Goal: Transaction & Acquisition: Purchase product/service

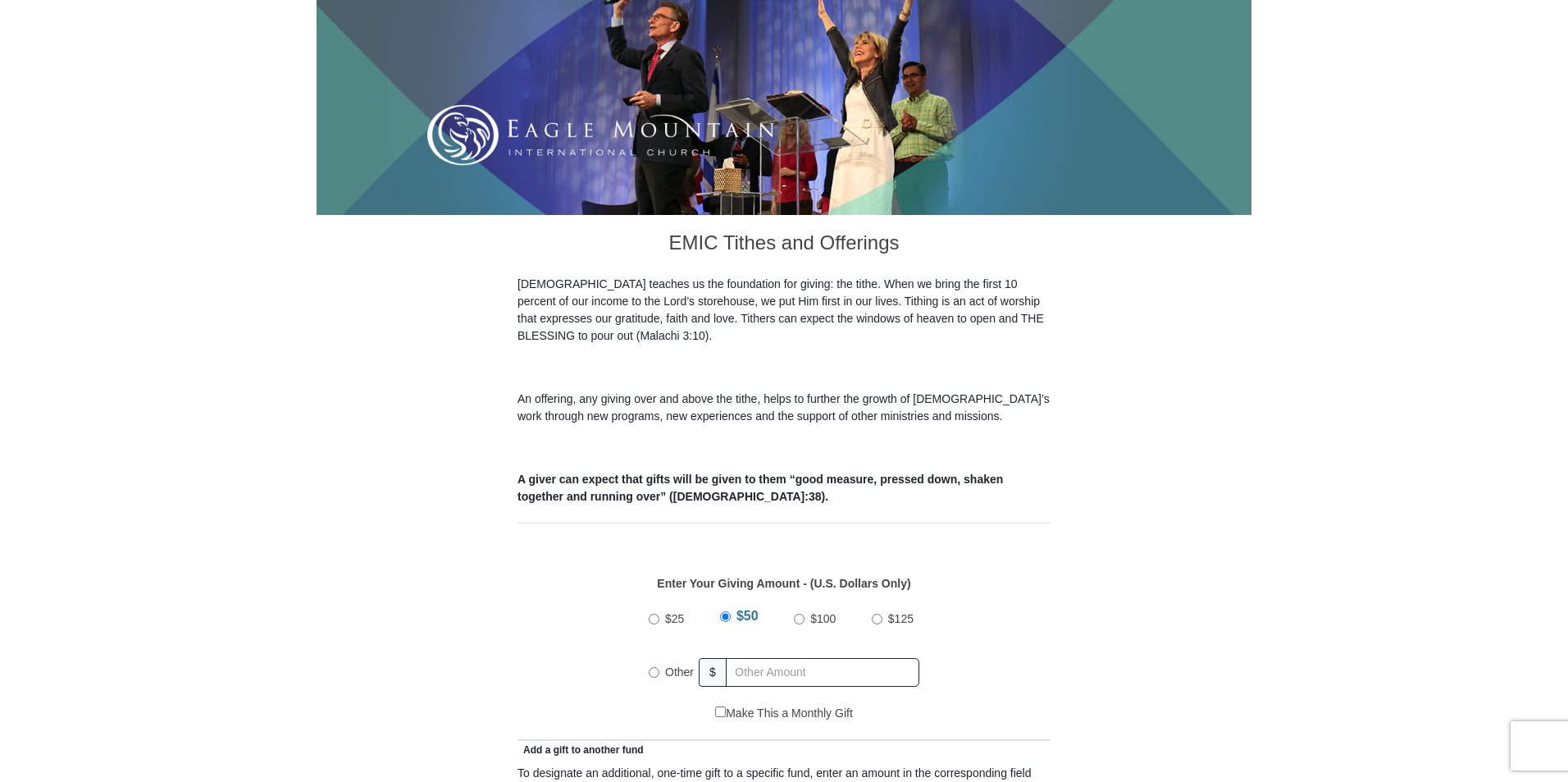
scroll to position [410, 0]
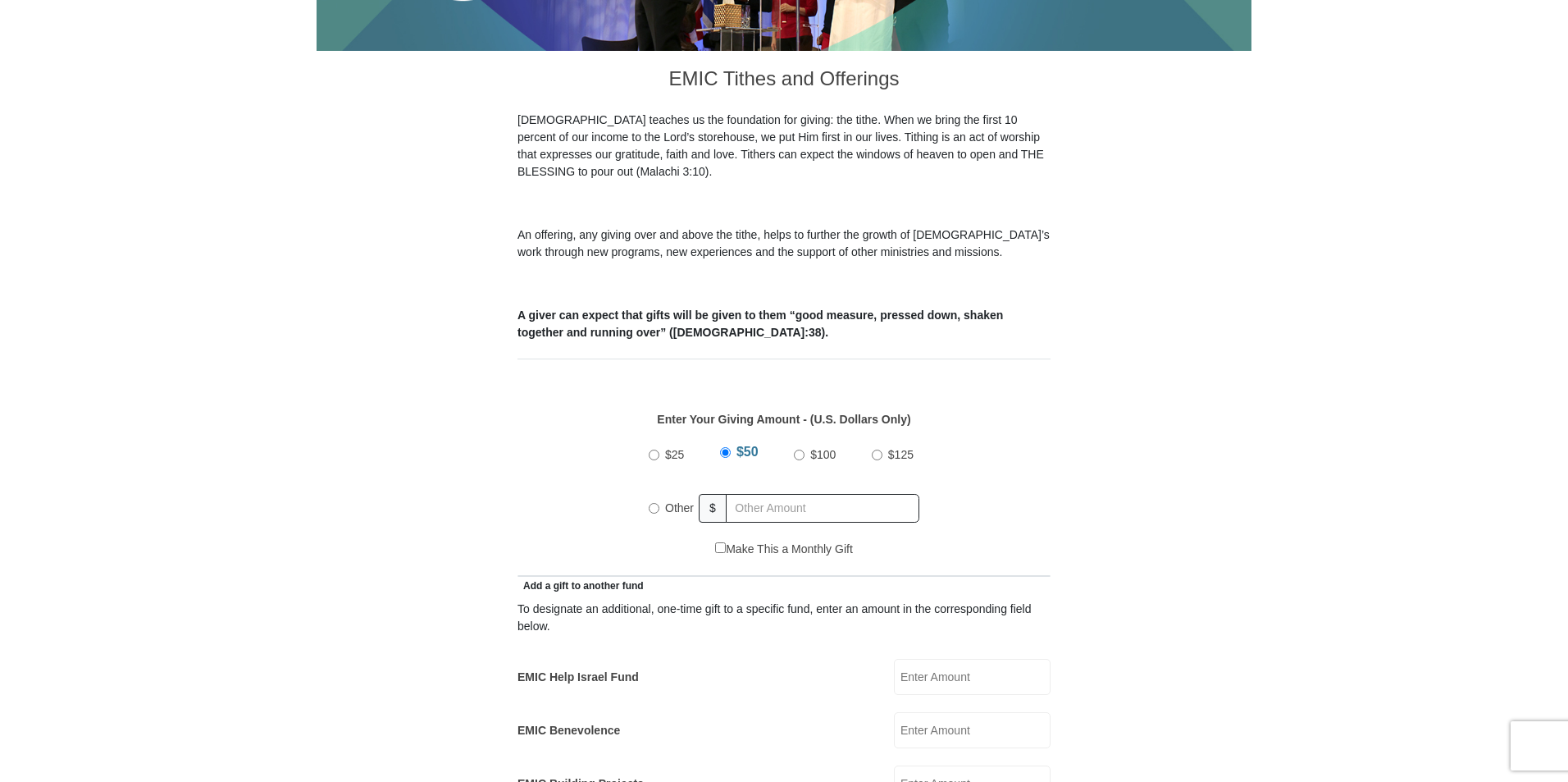
click at [797, 450] on input "$100" at bounding box center [799, 454] width 10 height 10
radio input "true"
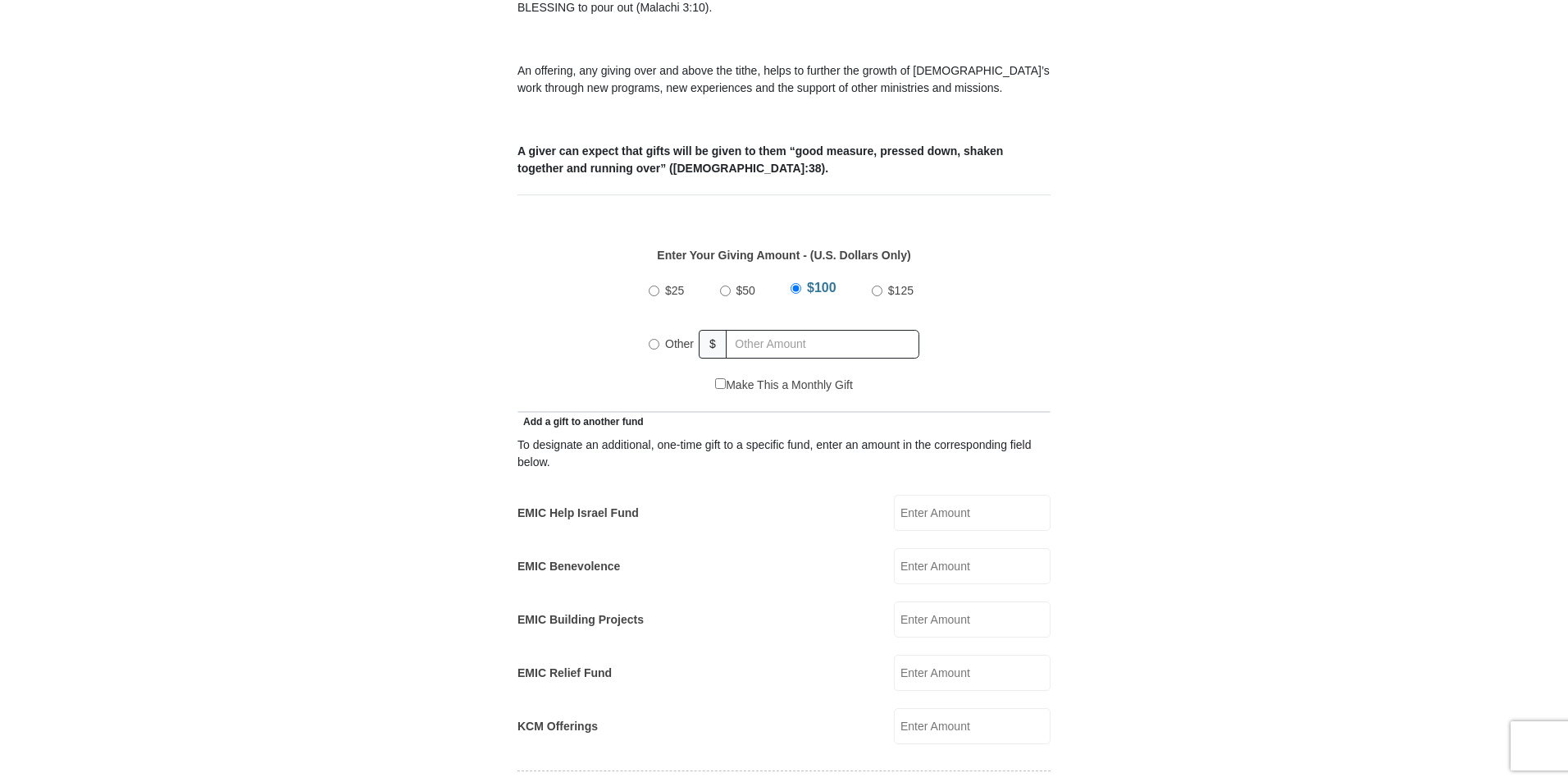
scroll to position [656, 0]
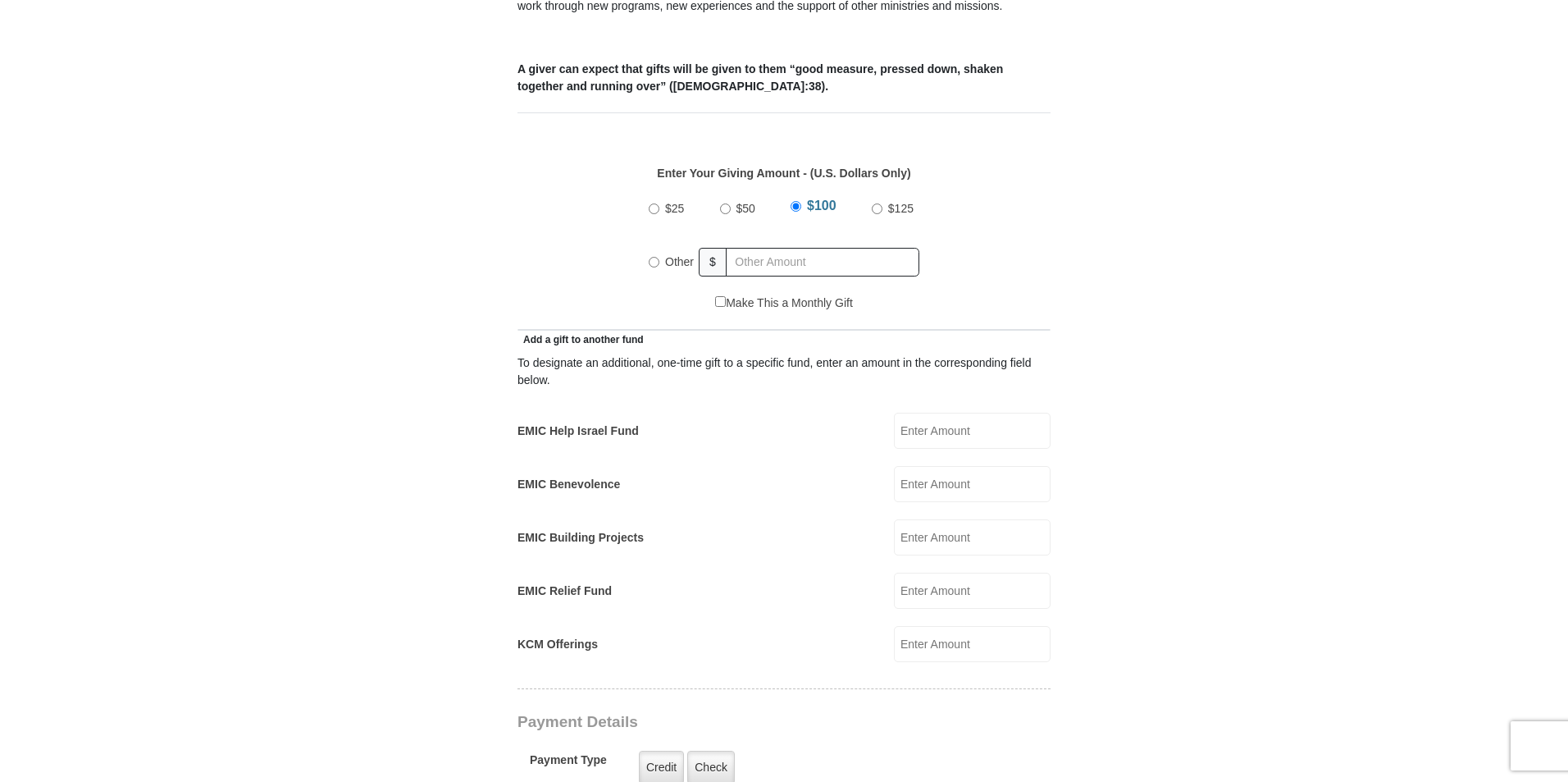
click at [938, 414] on input "EMIC Help Israel Fund" at bounding box center [972, 431] width 157 height 36
type input "100.00"
click at [794, 201] on input "$100" at bounding box center [795, 206] width 10 height 10
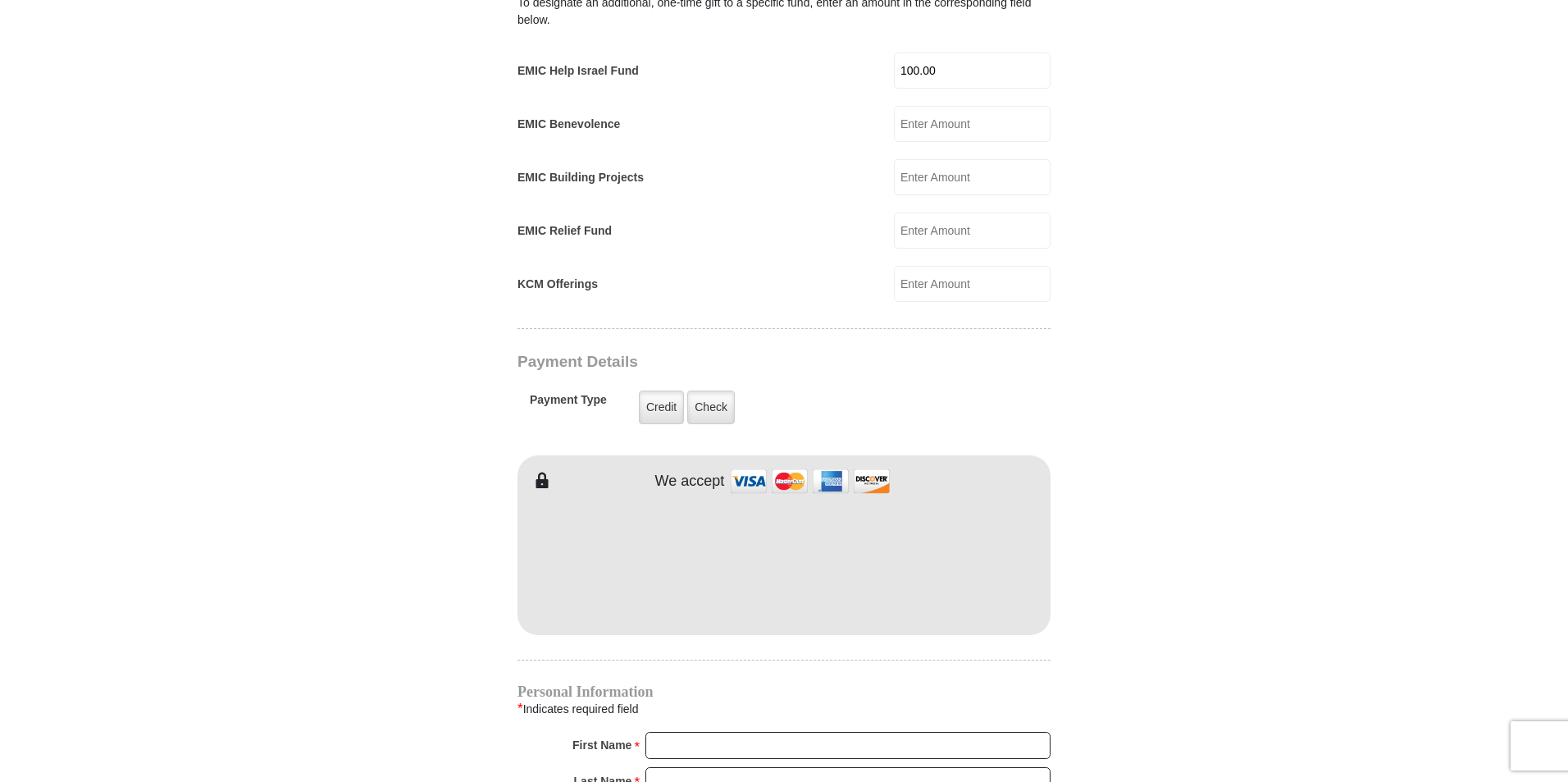
scroll to position [1066, 0]
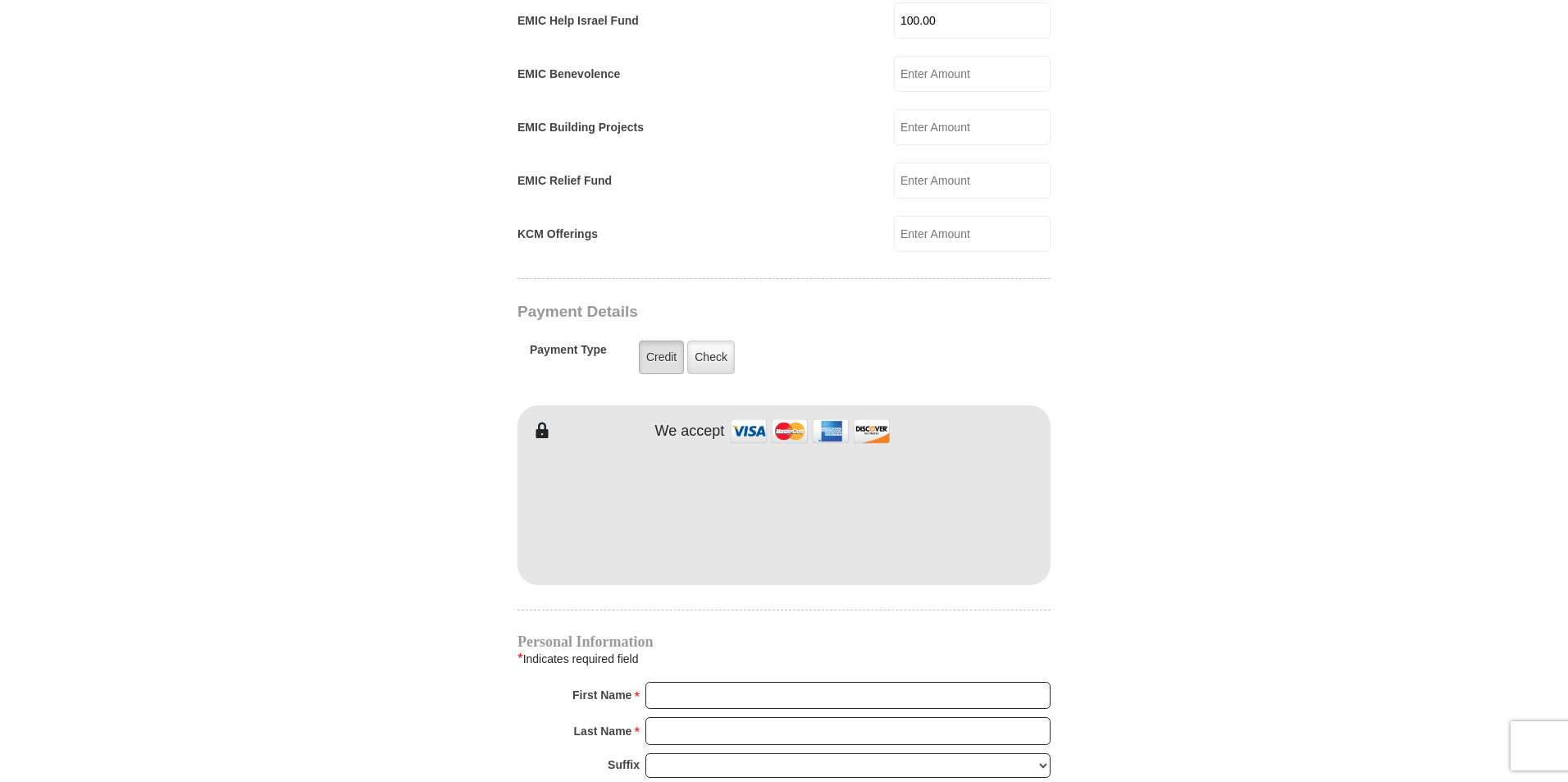
click at [655, 340] on label "Credit" at bounding box center [662, 357] width 45 height 34
click at [0, 0] on input "Credit" at bounding box center [0, 0] width 0 height 0
type input "Raymundo"
type input "Munoz"
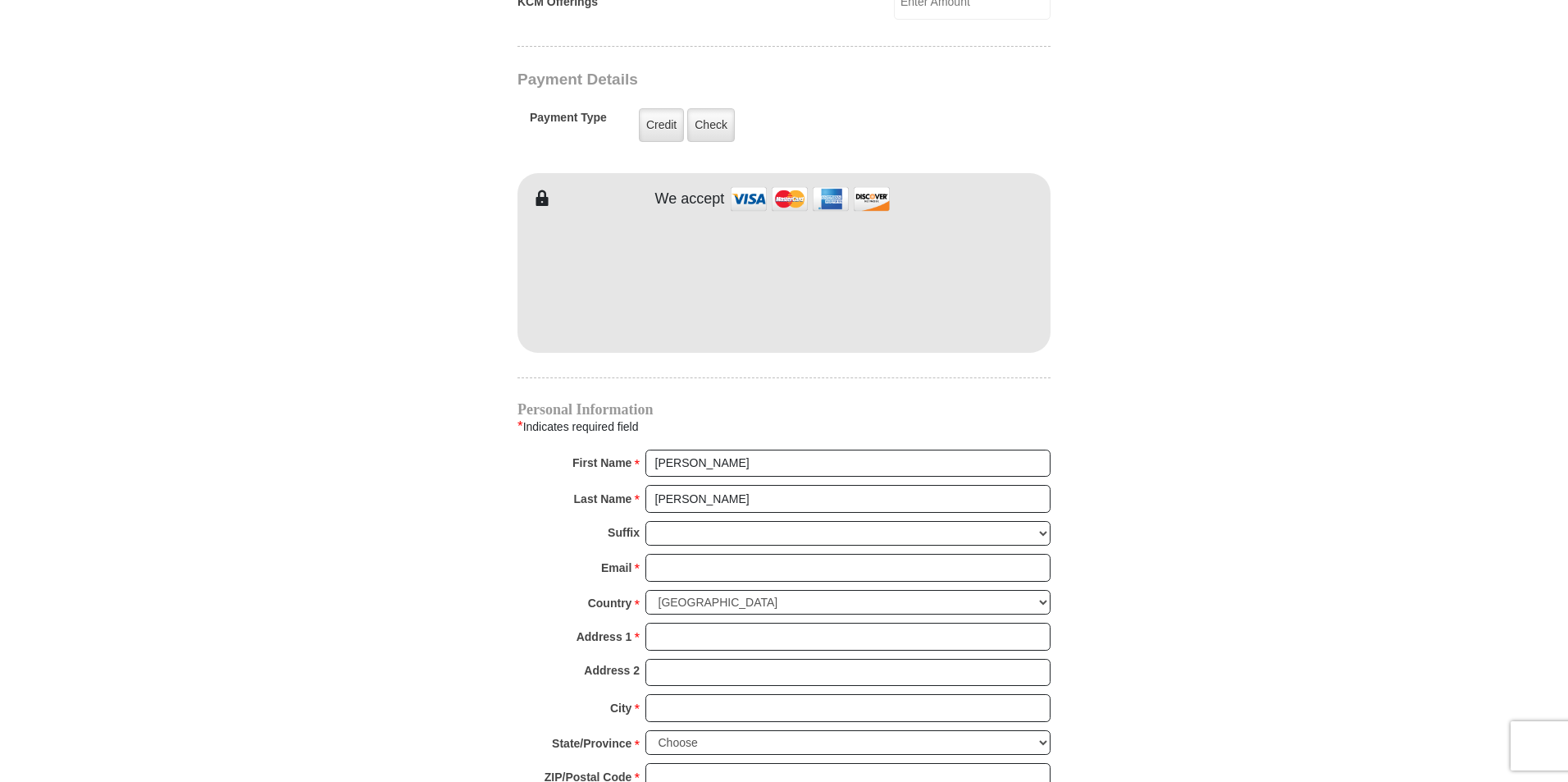
scroll to position [1313, 0]
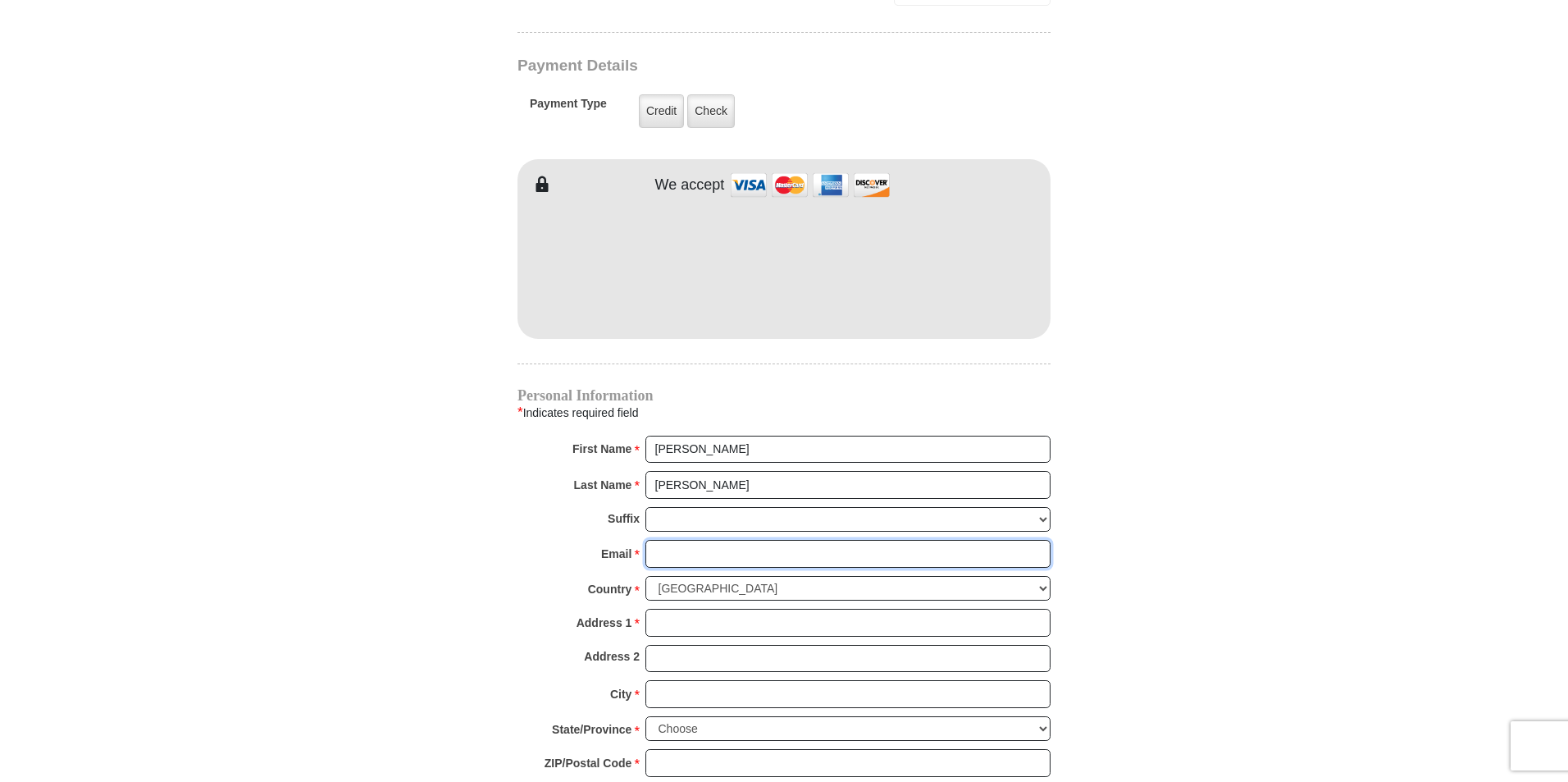
click at [699, 539] on input "Email *" at bounding box center [847, 553] width 405 height 28
type input "munozray64@yahoo.com"
type input "2017 Axtell St"
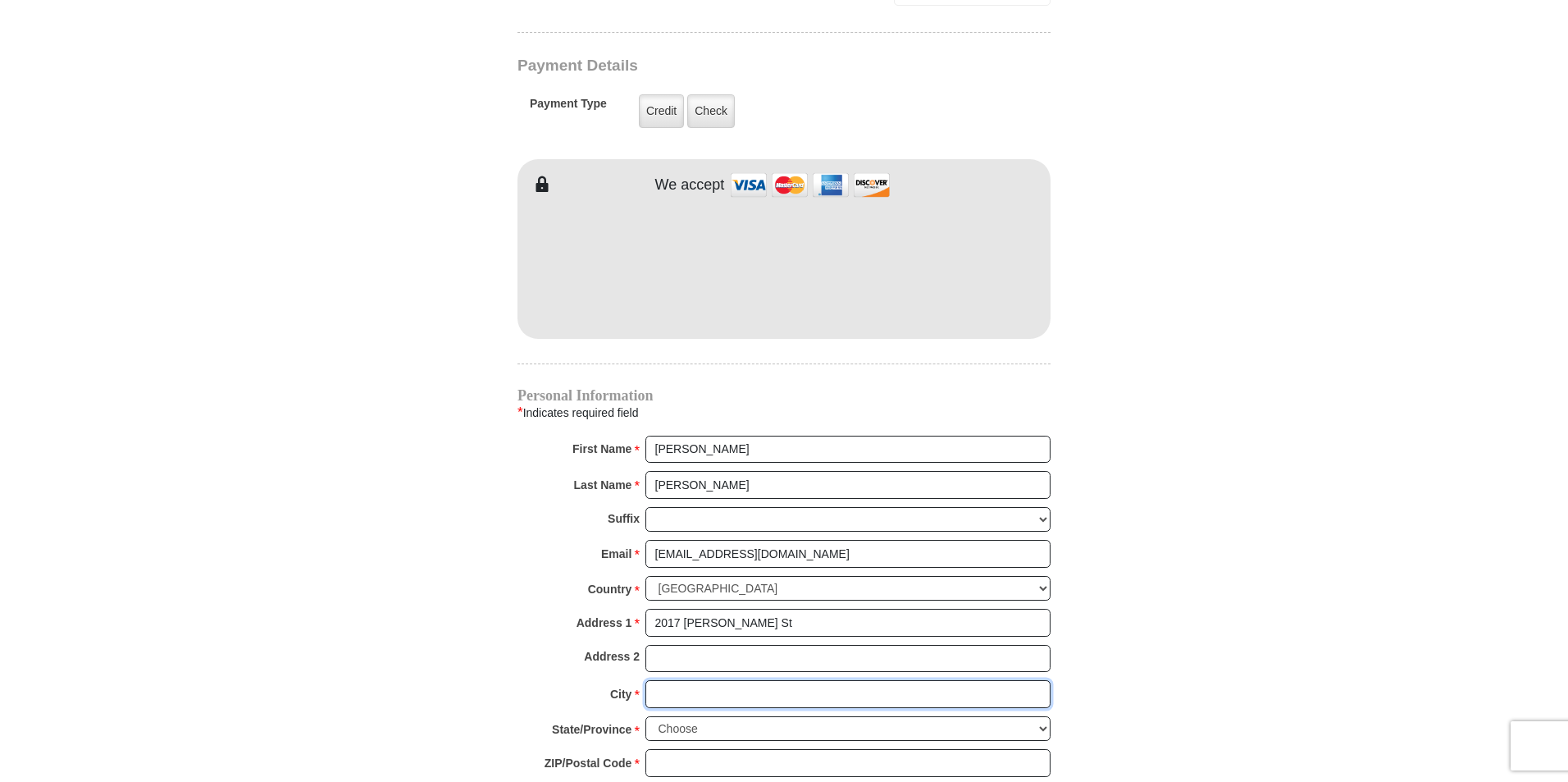
type input "Clovis"
select select "NM"
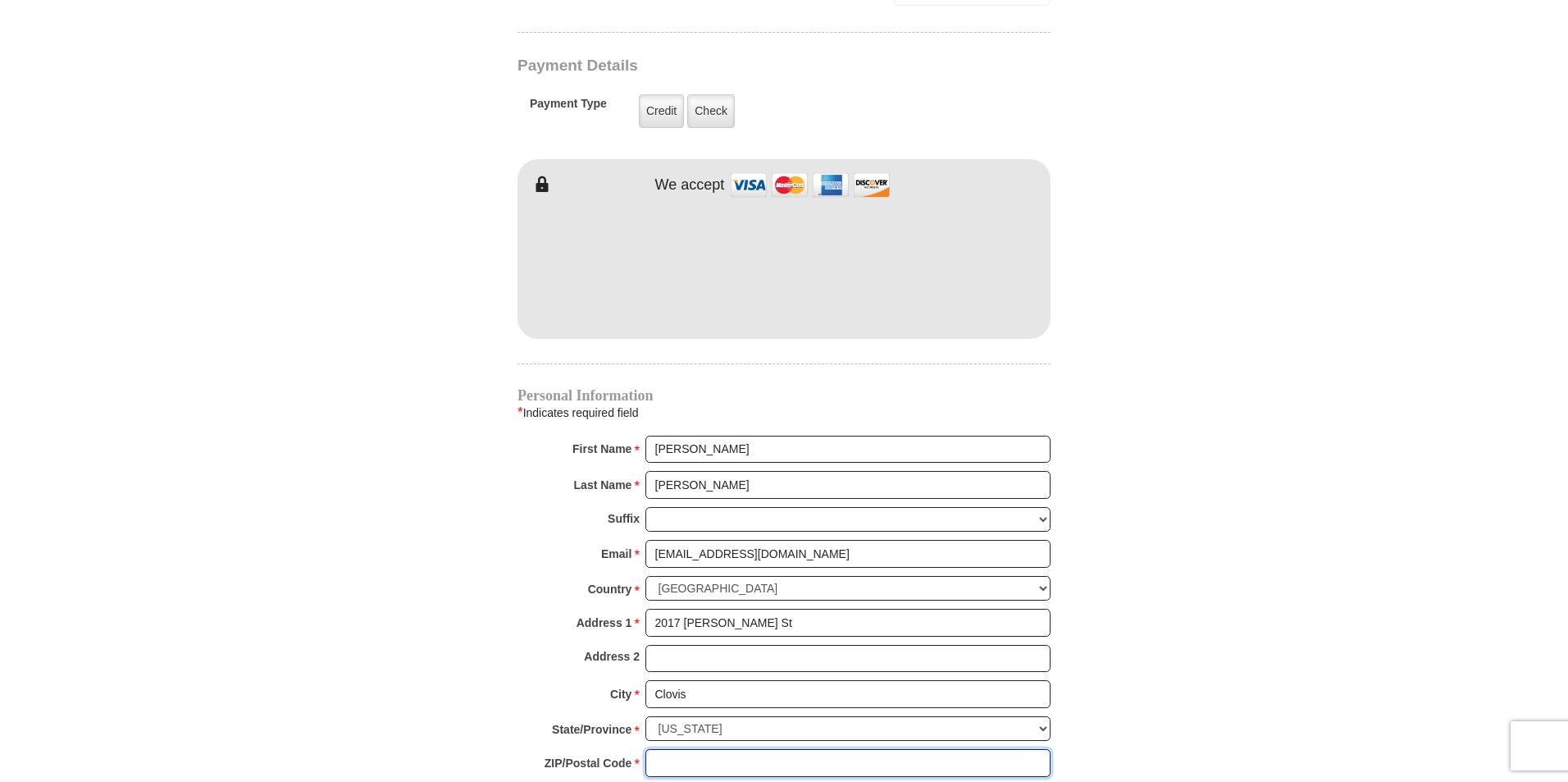
type input "88101"
type input "5059675382"
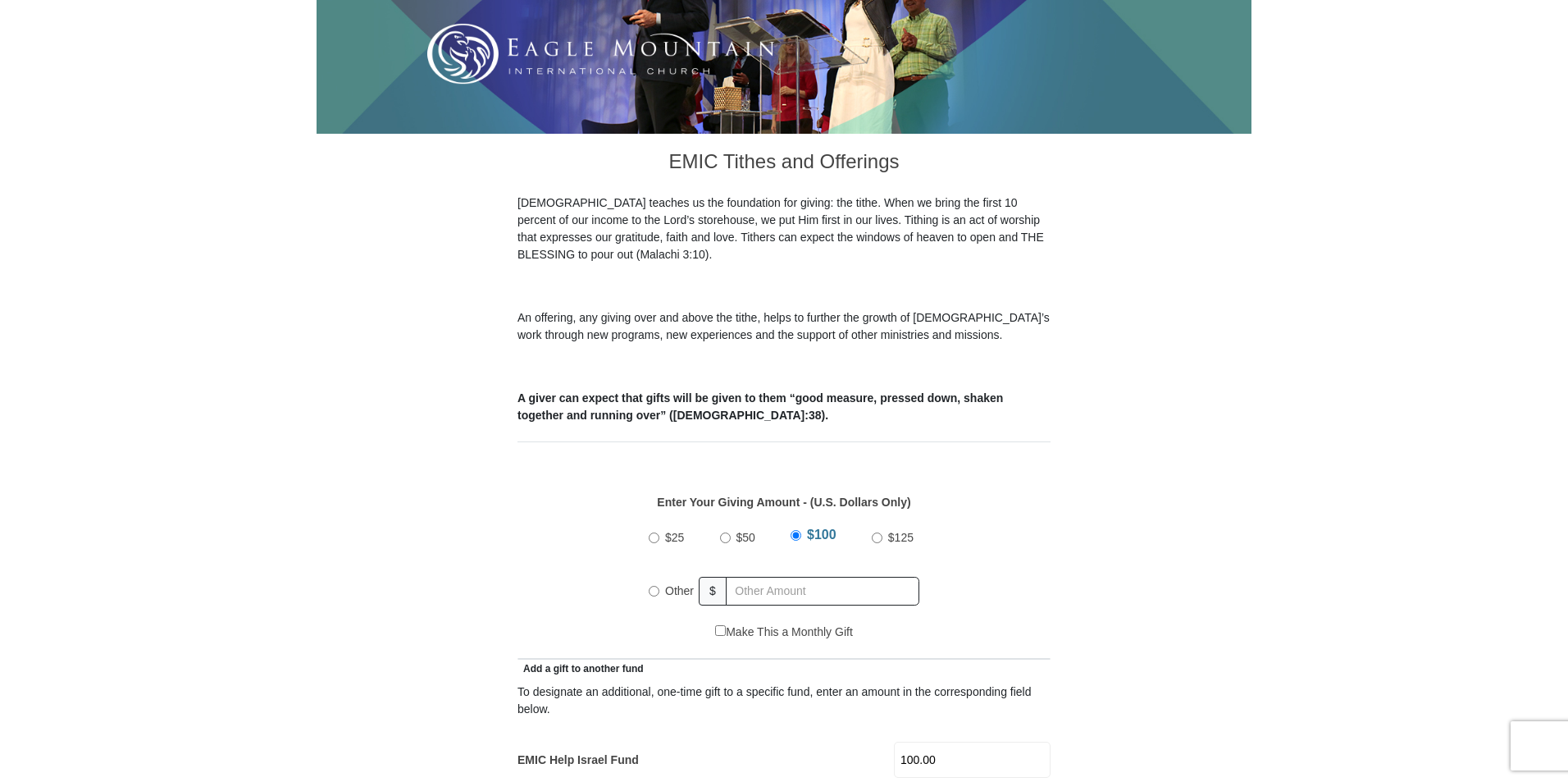
scroll to position [328, 0]
click at [652, 585] on input "Other" at bounding box center [653, 589] width 10 height 10
radio input "true"
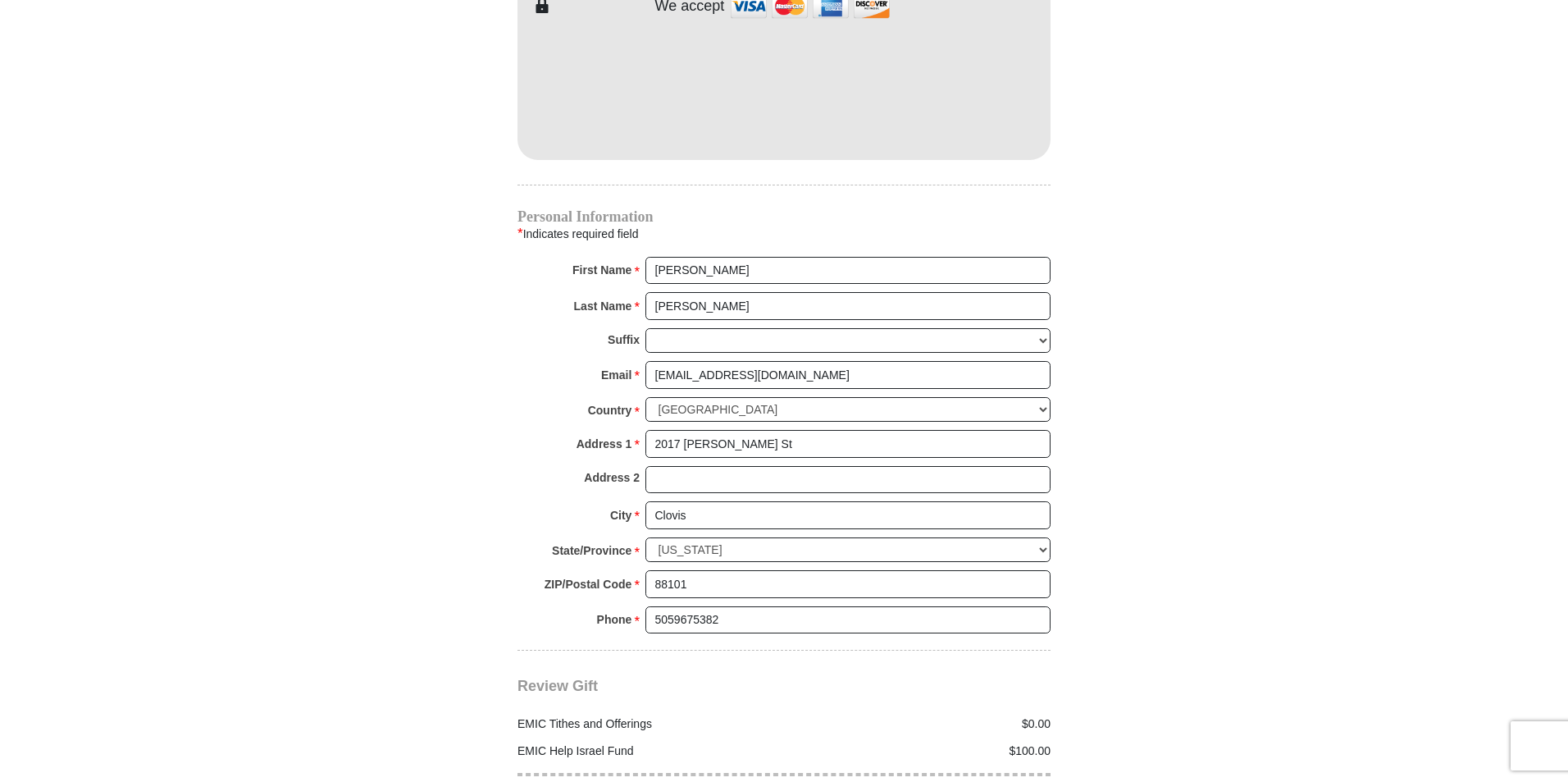
scroll to position [1640, 0]
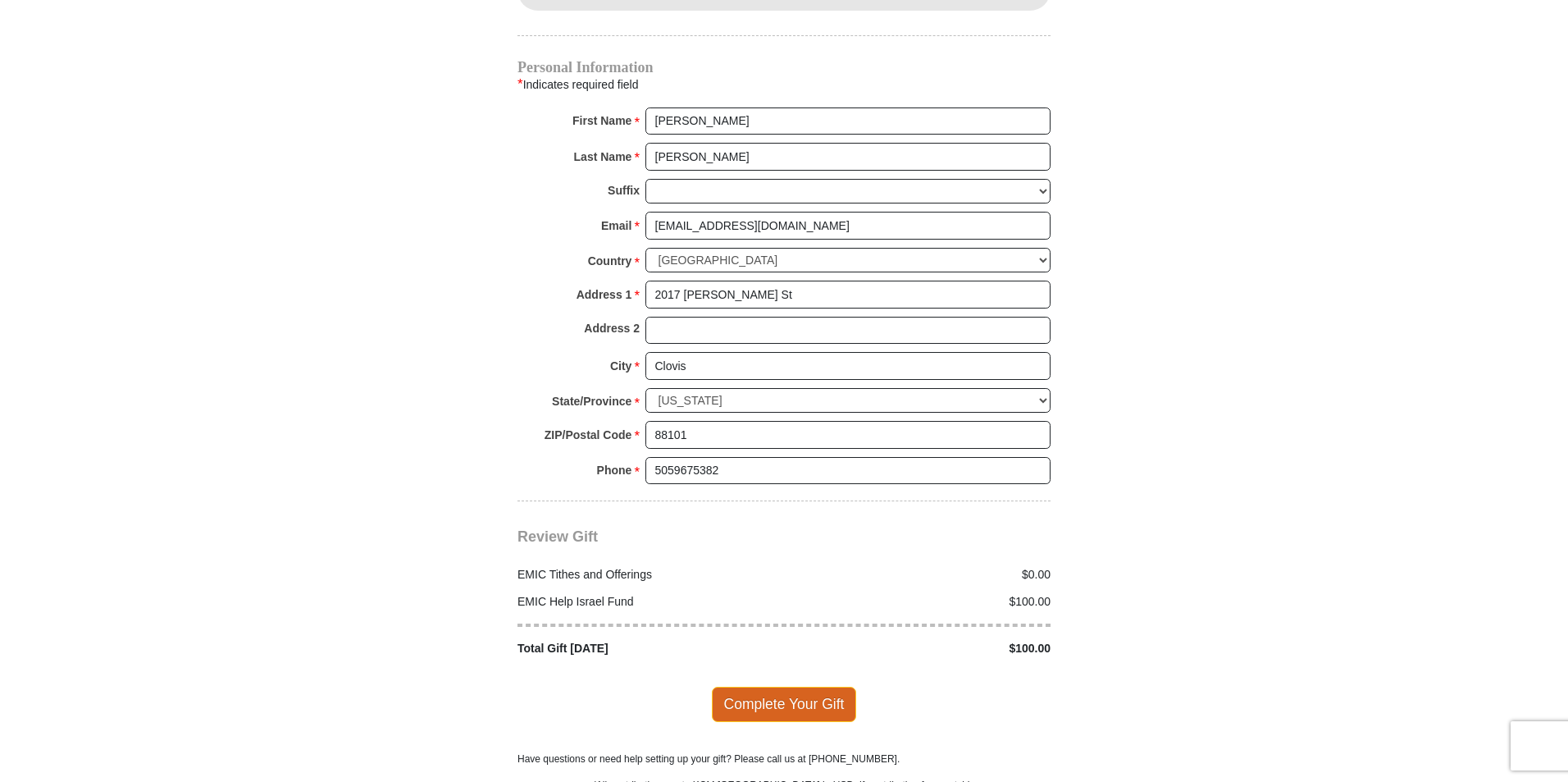
click at [781, 687] on span "Complete Your Gift" at bounding box center [784, 704] width 145 height 34
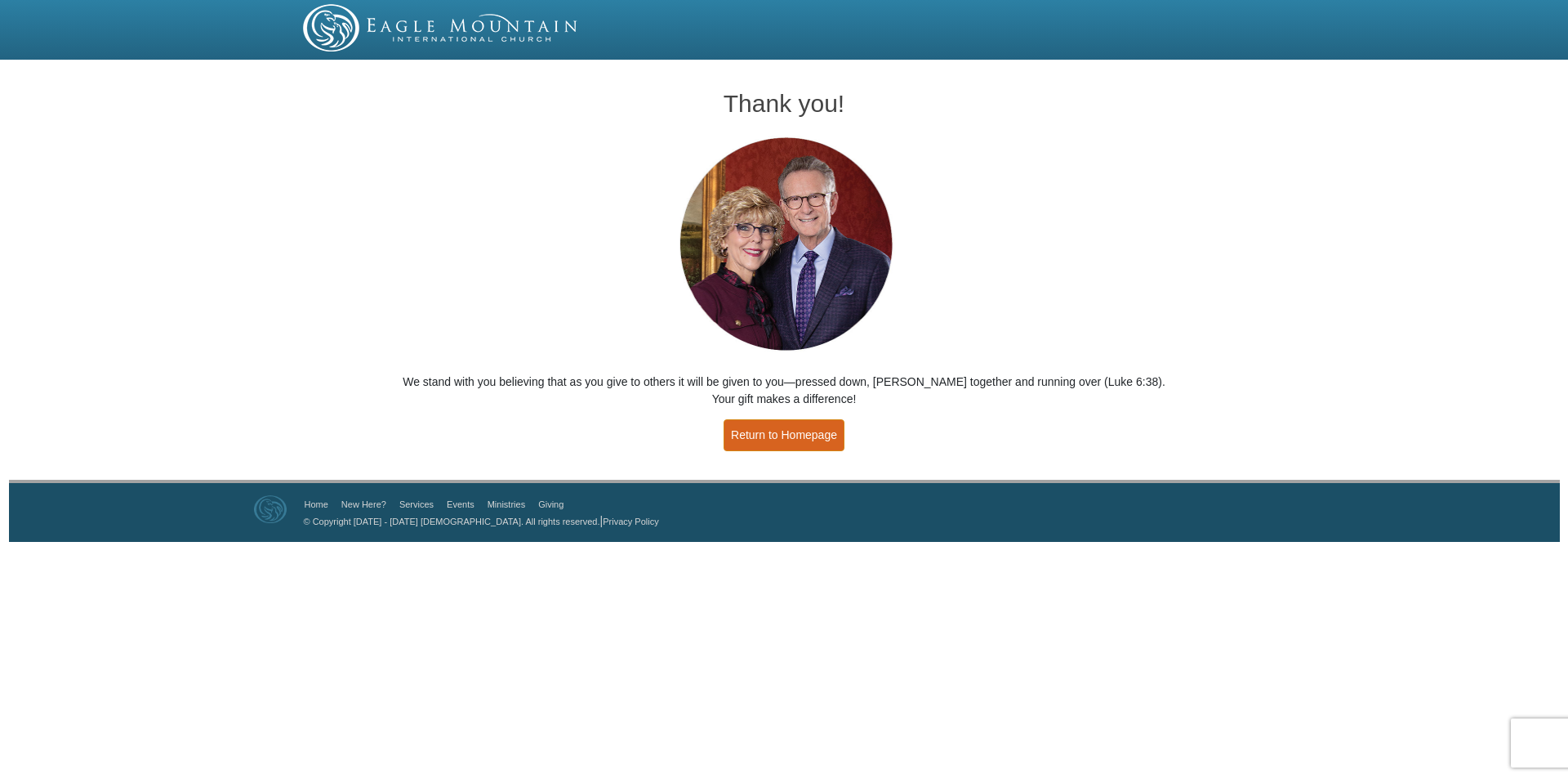
click at [800, 427] on link "Return to Homepage" at bounding box center [784, 436] width 121 height 32
